Goal: Check status: Check status

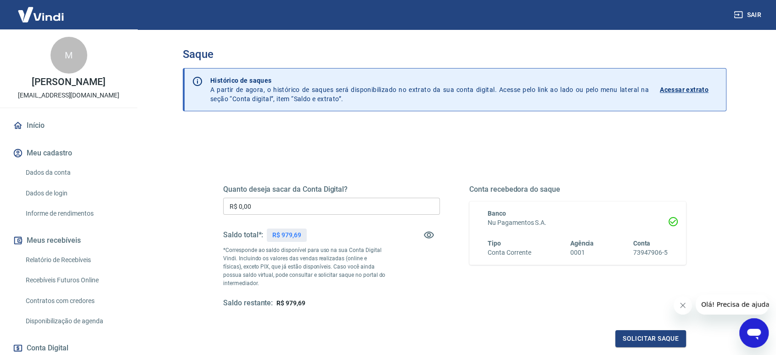
click at [38, 126] on link "Início" at bounding box center [68, 125] width 115 height 20
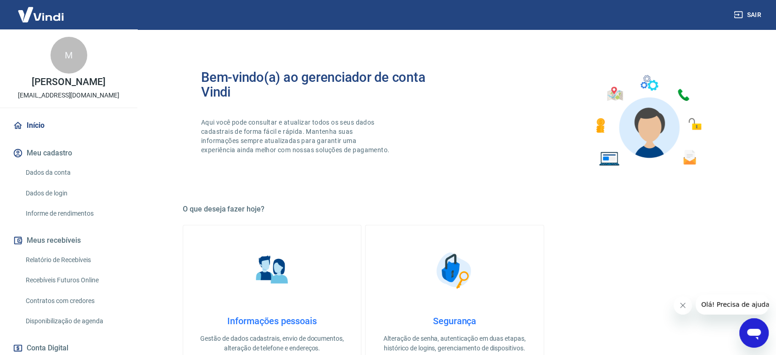
click at [40, 119] on link "Início" at bounding box center [68, 125] width 115 height 20
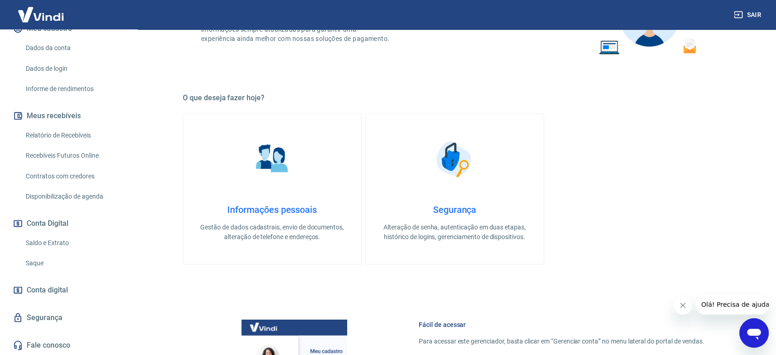
scroll to position [136, 0]
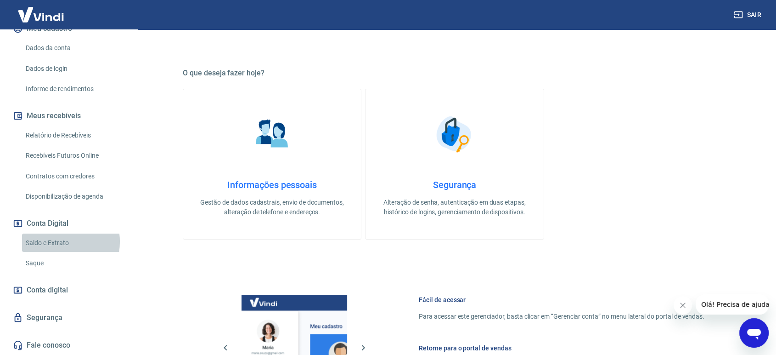
click at [56, 241] on link "Saldo e Extrato" at bounding box center [74, 242] width 104 height 19
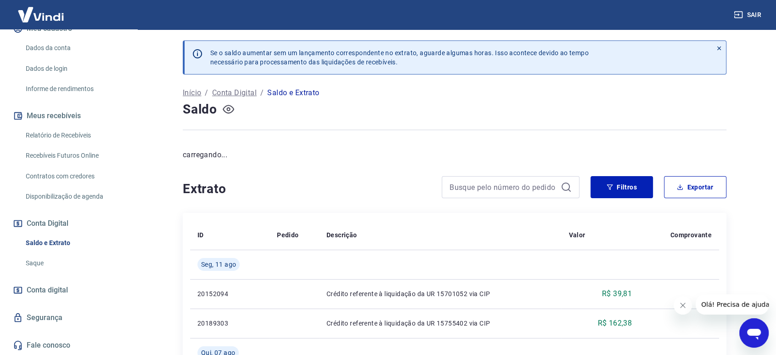
click at [228, 107] on icon "button" at bounding box center [228, 109] width 4 height 4
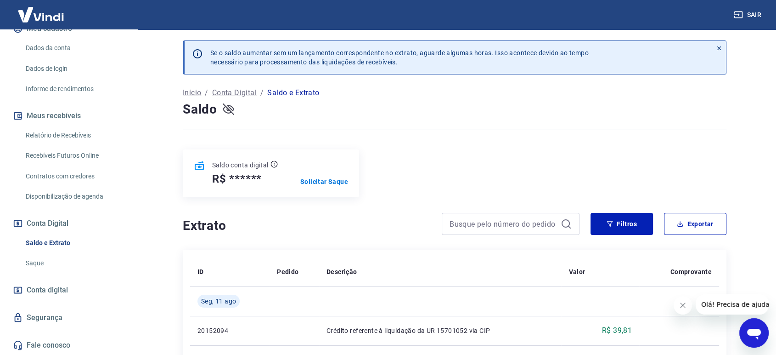
click at [228, 107] on icon "button" at bounding box center [228, 108] width 11 height 11
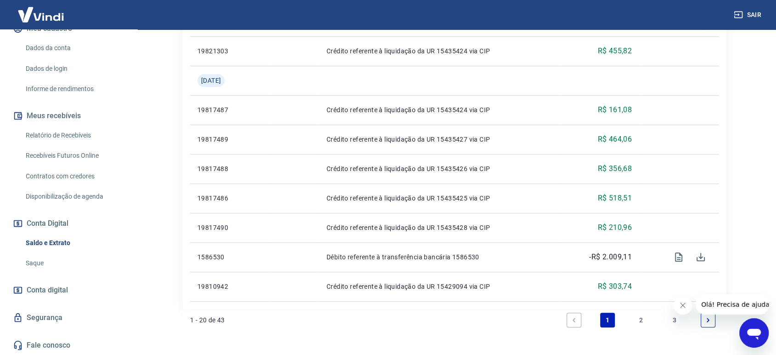
scroll to position [812, 0]
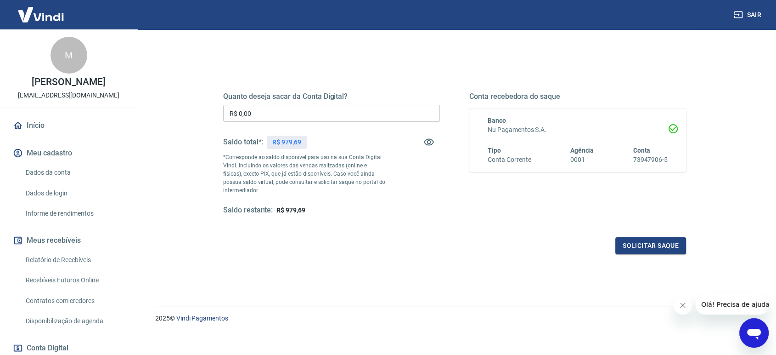
scroll to position [99, 0]
